Goal: Navigation & Orientation: Find specific page/section

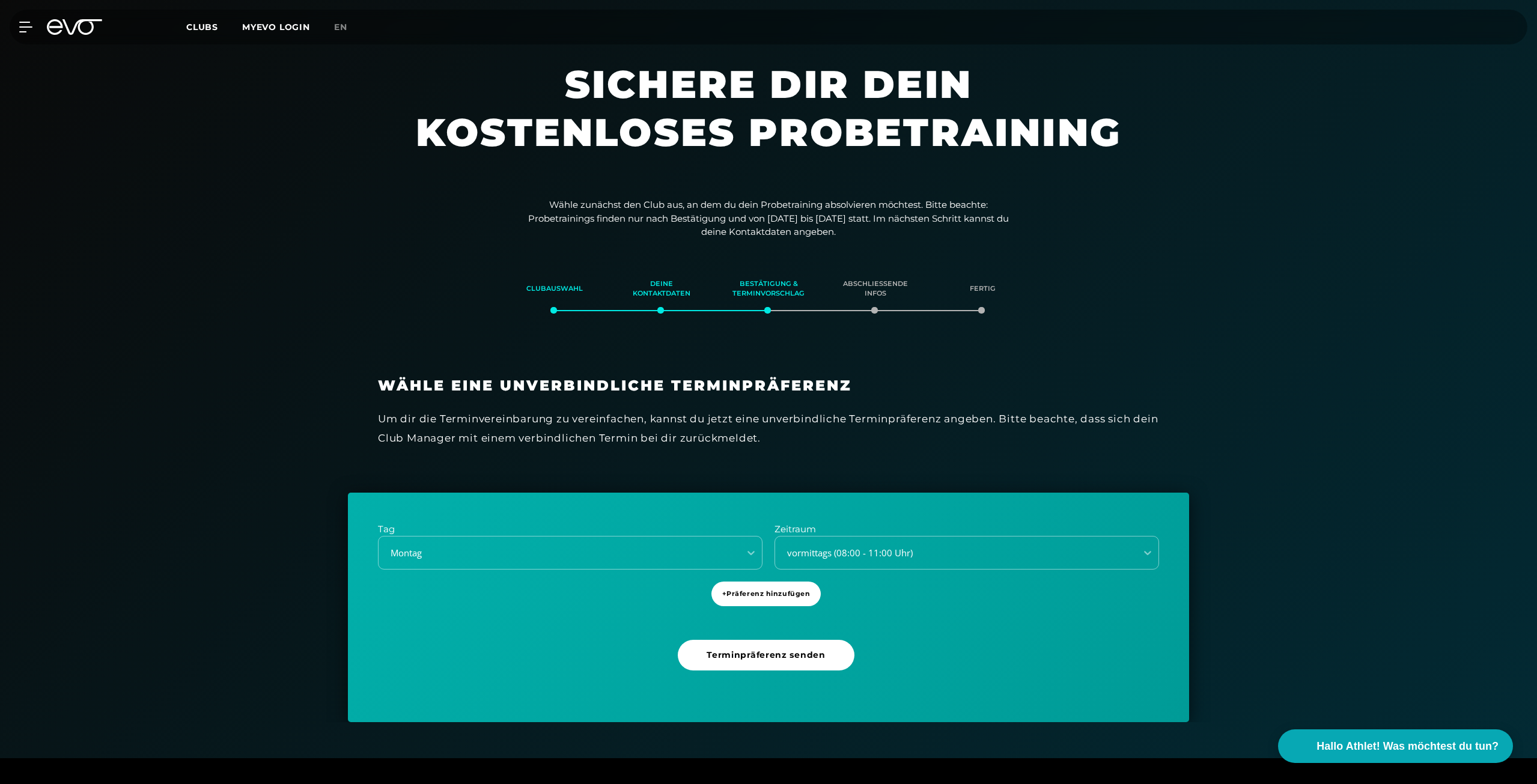
scroll to position [2125, 0]
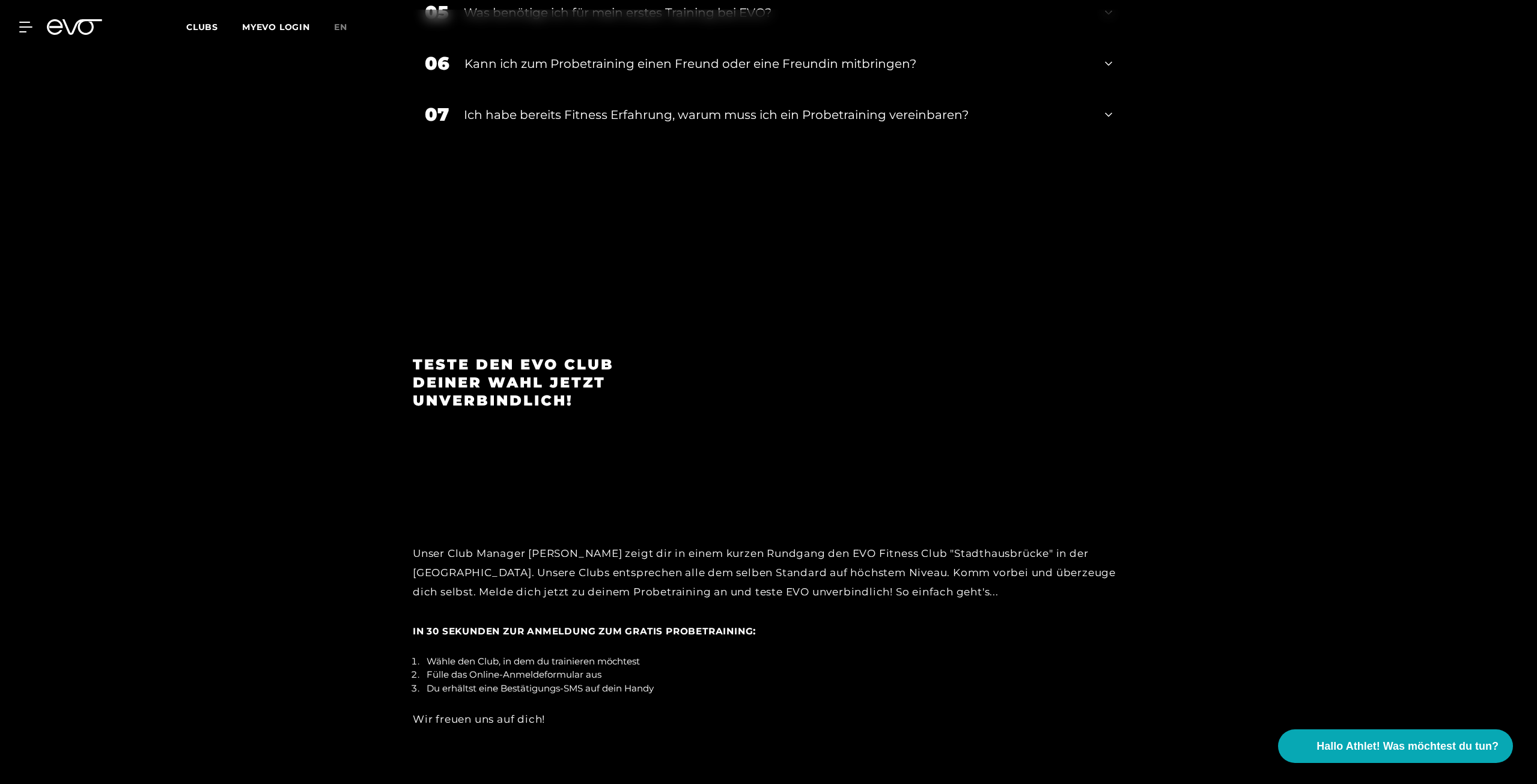
click at [747, 61] on div "Kann ich zum Probetraining einen Freund oder eine Freundin mitbringen?" at bounding box center [777, 63] width 625 height 18
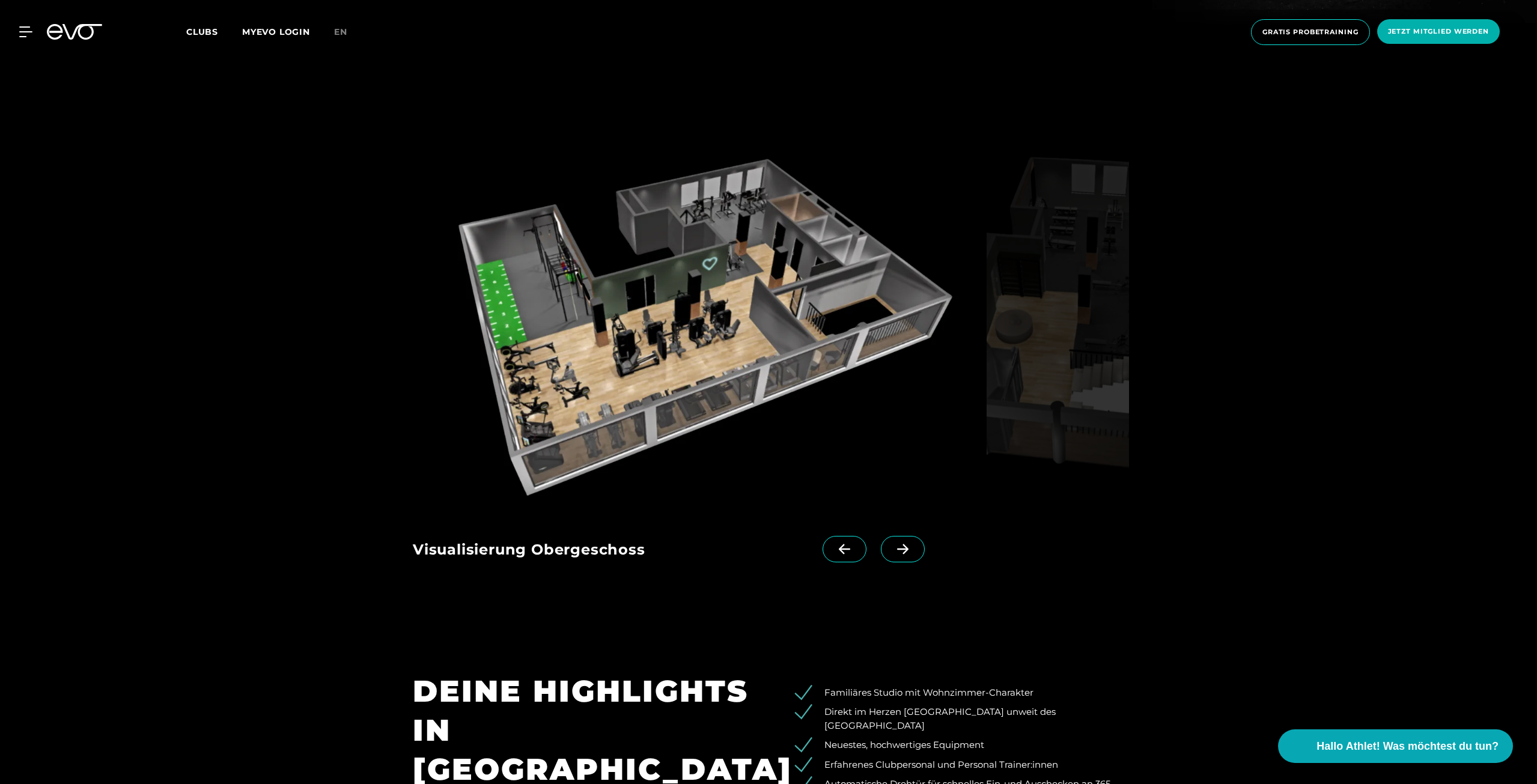
click at [640, 341] on img at bounding box center [697, 322] width 569 height 370
click at [212, 31] on span "Clubs" at bounding box center [202, 32] width 32 height 11
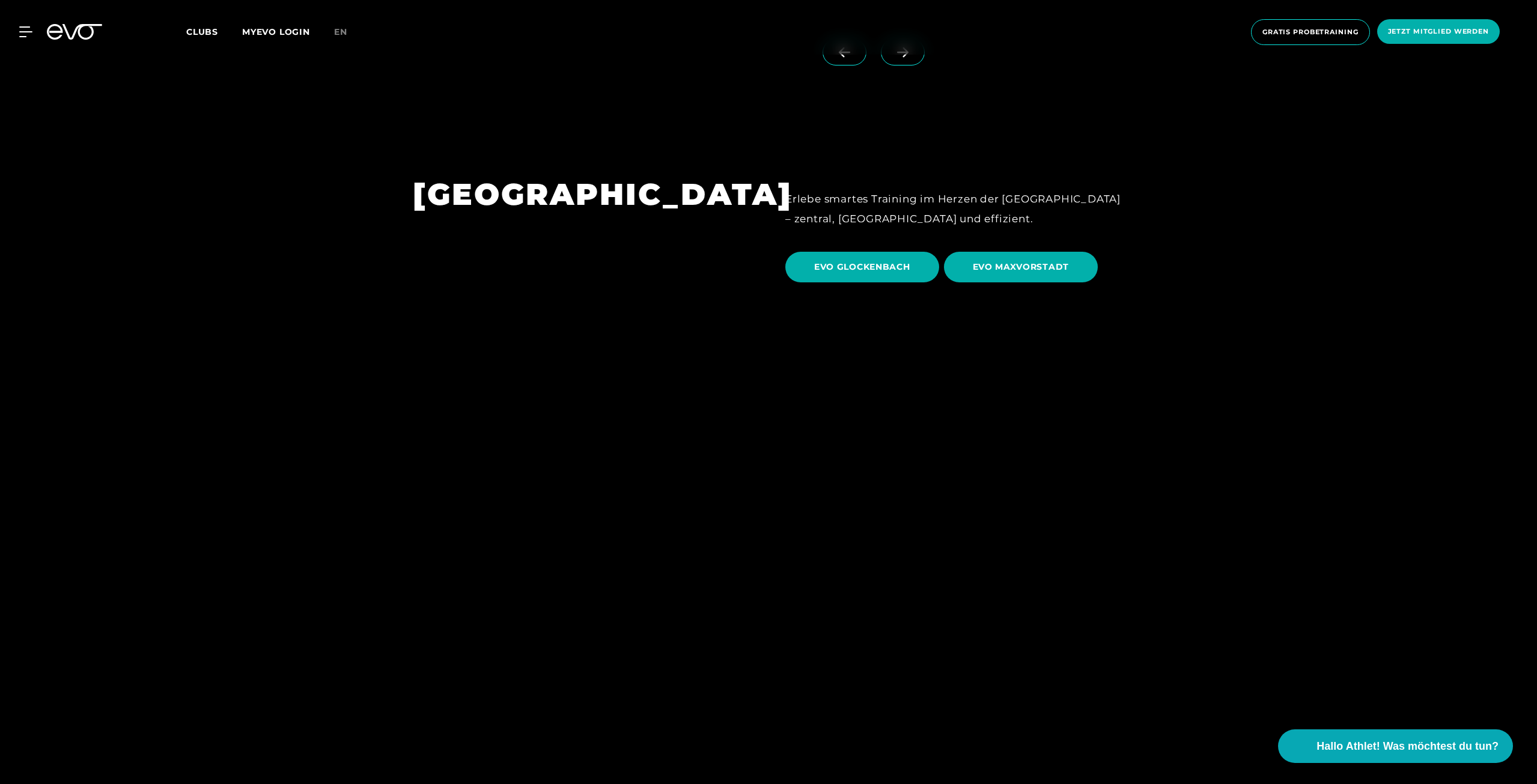
scroll to position [3845, 0]
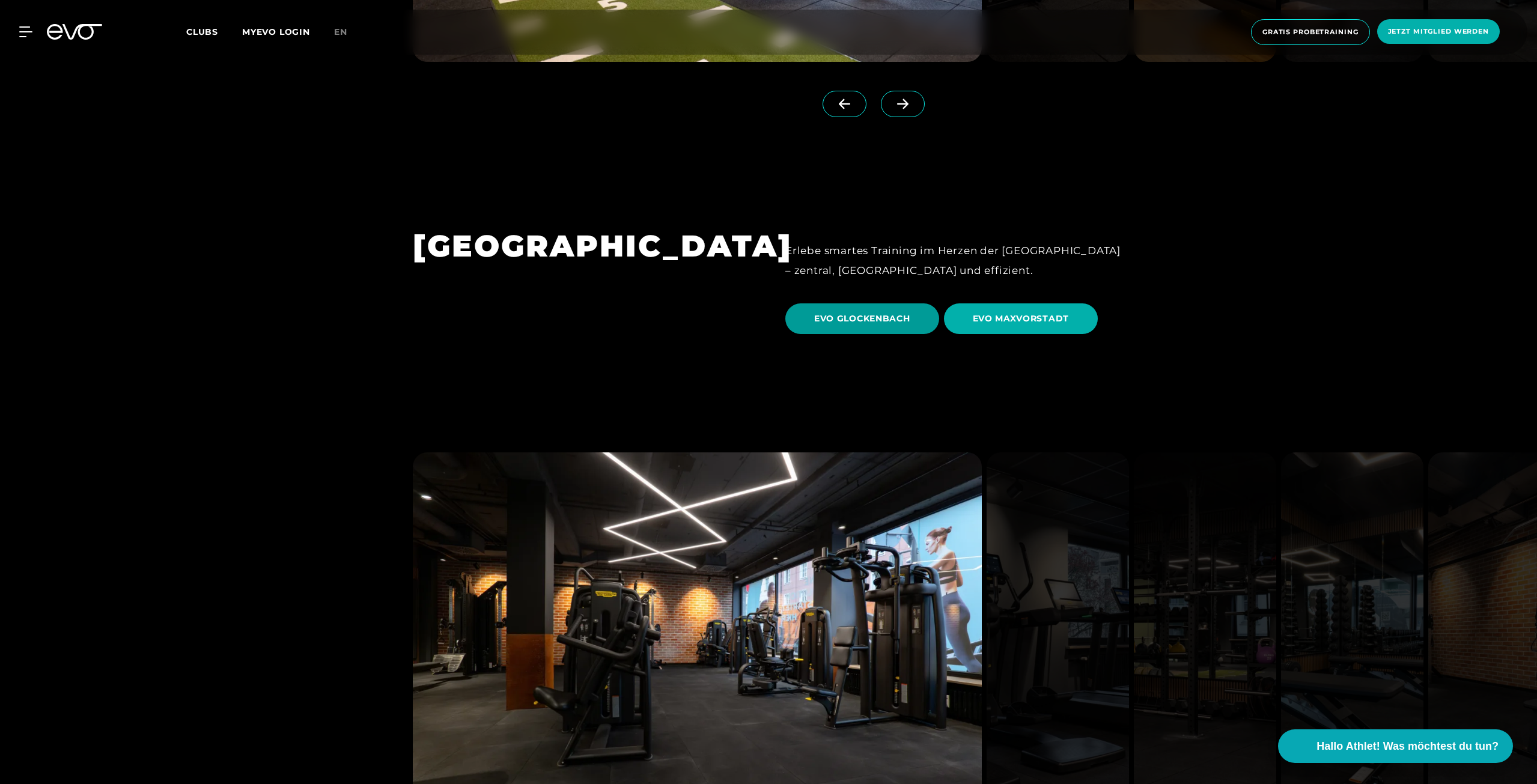
click at [869, 312] on span "EVO GLOCKENBACH" at bounding box center [862, 318] width 96 height 13
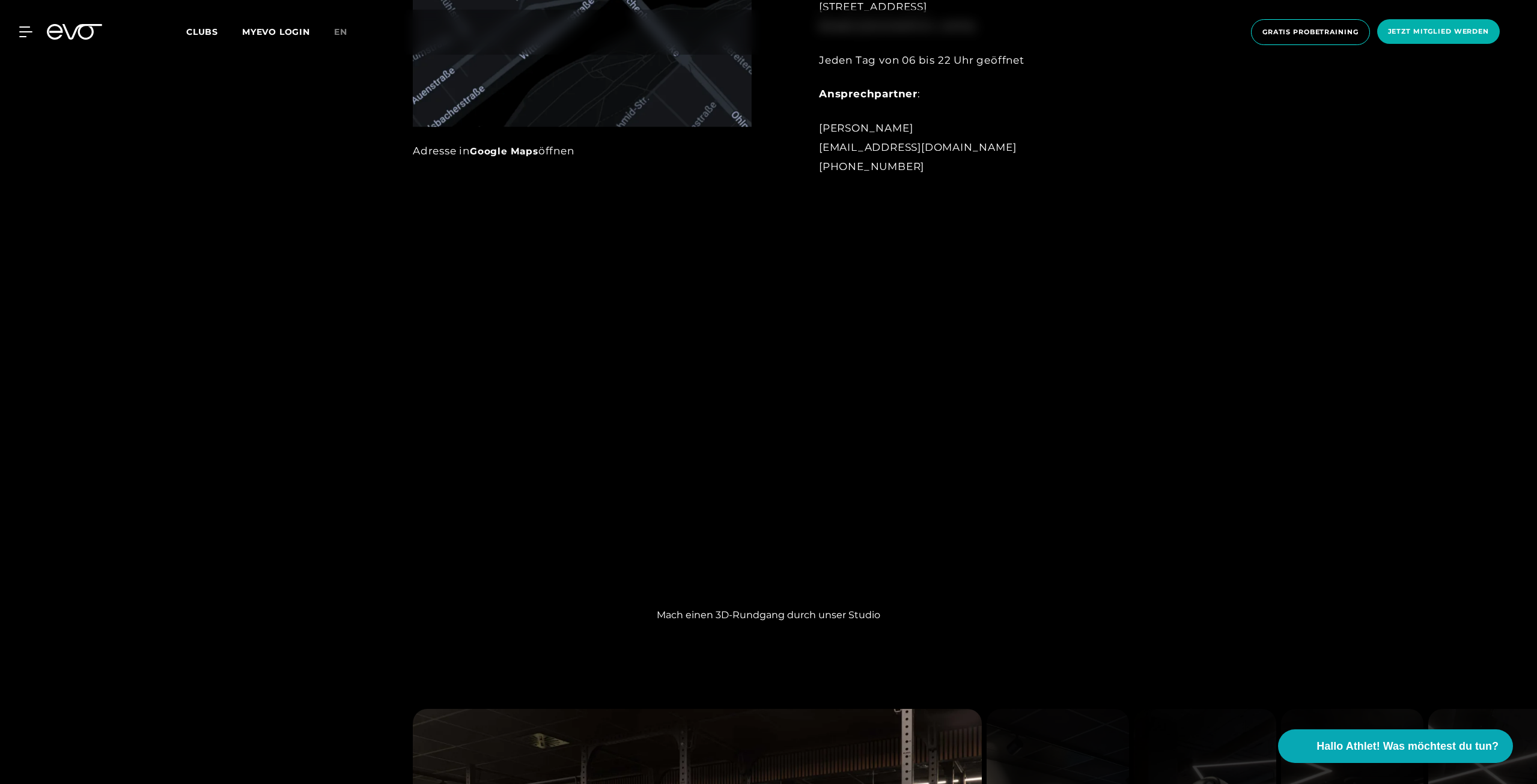
scroll to position [1201, 0]
